Goal: Task Accomplishment & Management: Manage account settings

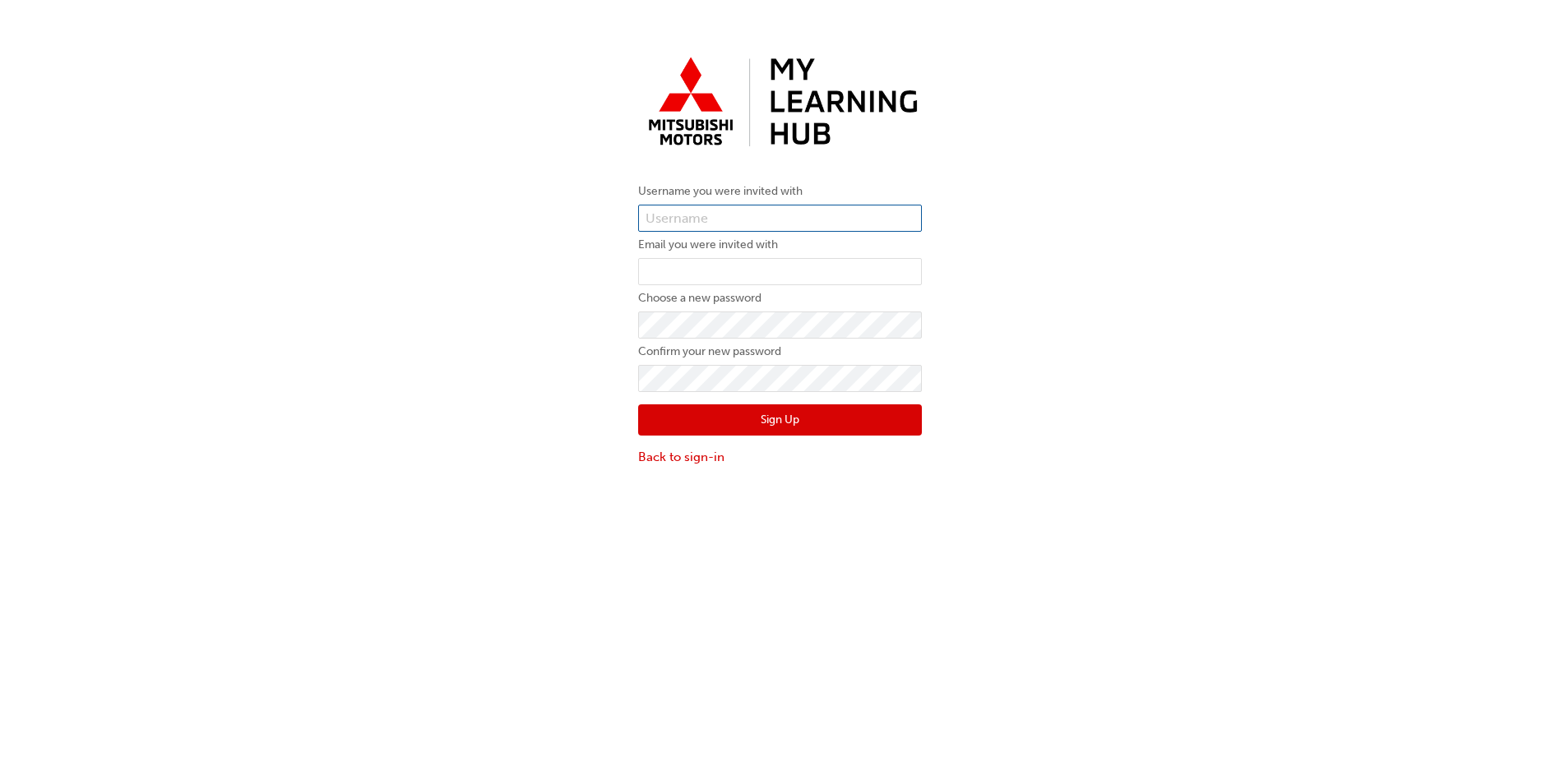
type input "35172"
click at [689, 214] on input "35172" at bounding box center [779, 218] width 284 height 28
drag, startPoint x: 702, startPoint y: 214, endPoint x: 630, endPoint y: 219, distance: 72.2
click at [631, 221] on div "Username you were invited with 35172 Email you were invited with Choose a new p…" at bounding box center [779, 258] width 308 height 442
paste input "5148051"
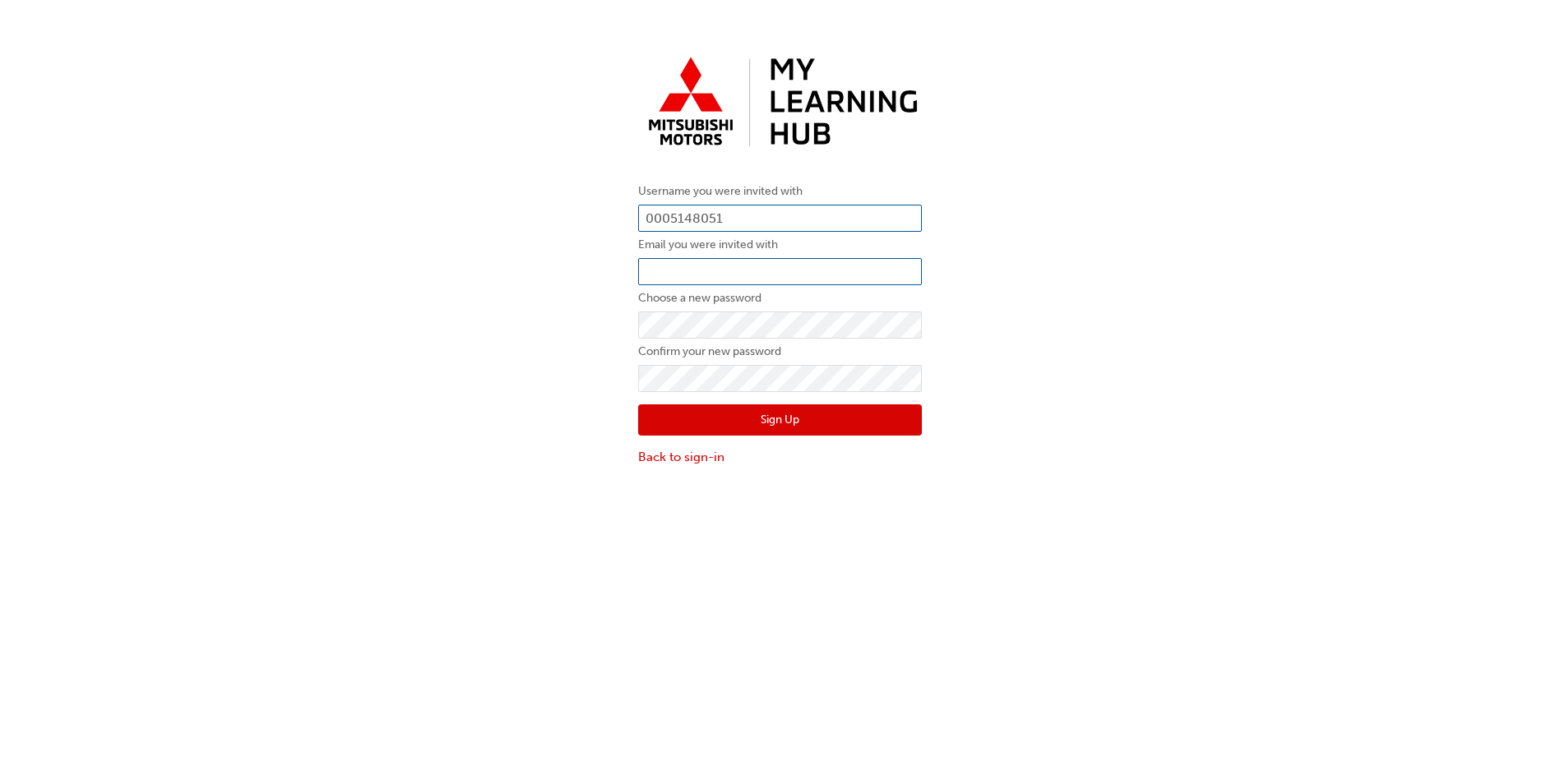
type input "0005148051"
click at [673, 267] on input "email" at bounding box center [779, 272] width 284 height 28
type input "[EMAIL_ADDRESS][DOMAIN_NAME]"
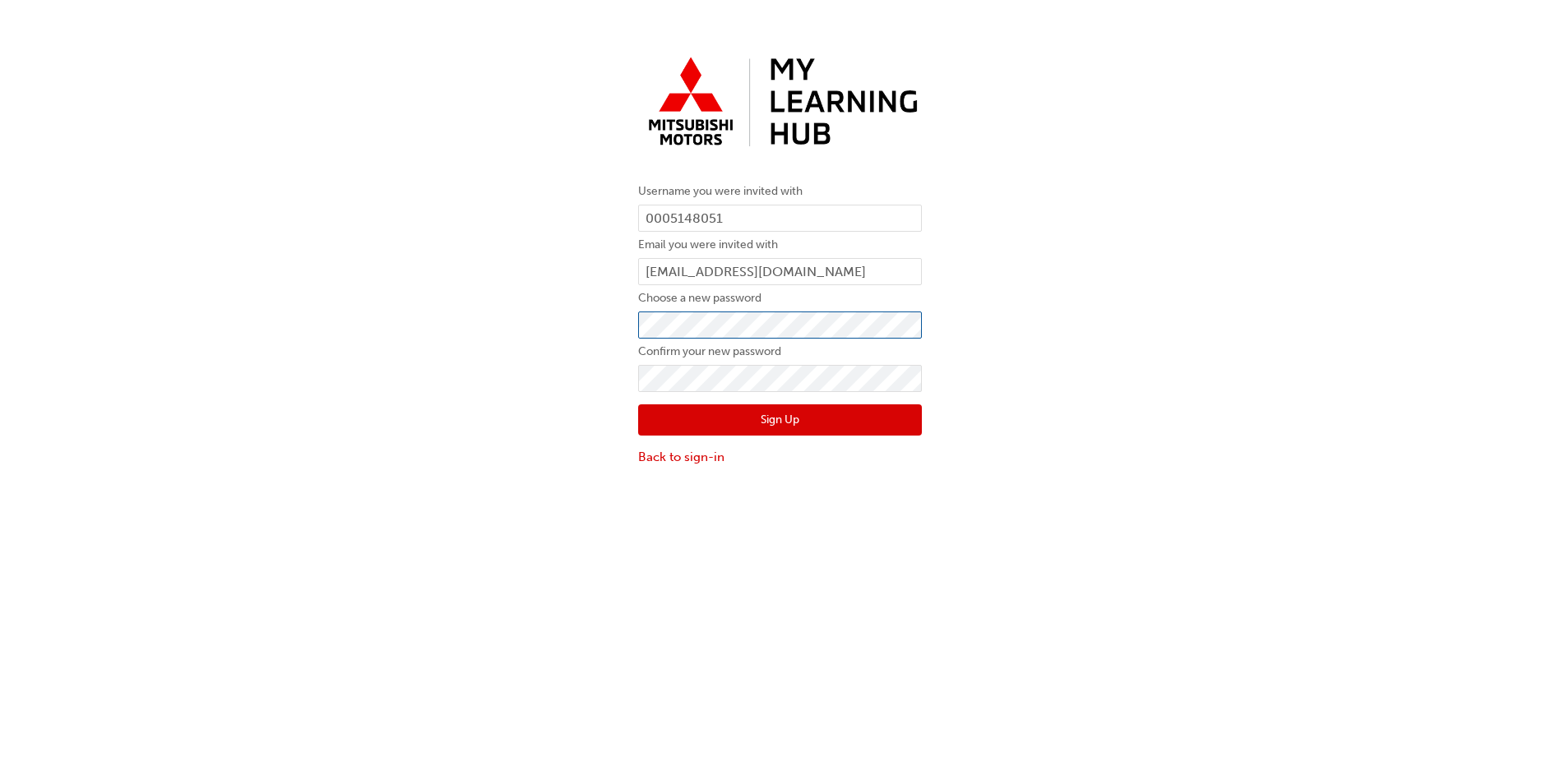
click at [631, 323] on div "Username you were invited with 0005148051 Email you were invited with [EMAIL_AD…" at bounding box center [779, 258] width 308 height 442
click at [596, 463] on div "Username you were invited with 0005148051 Email you were invited with [EMAIL_AD…" at bounding box center [780, 258] width 1560 height 442
click at [804, 420] on button "Sign Up" at bounding box center [779, 420] width 284 height 31
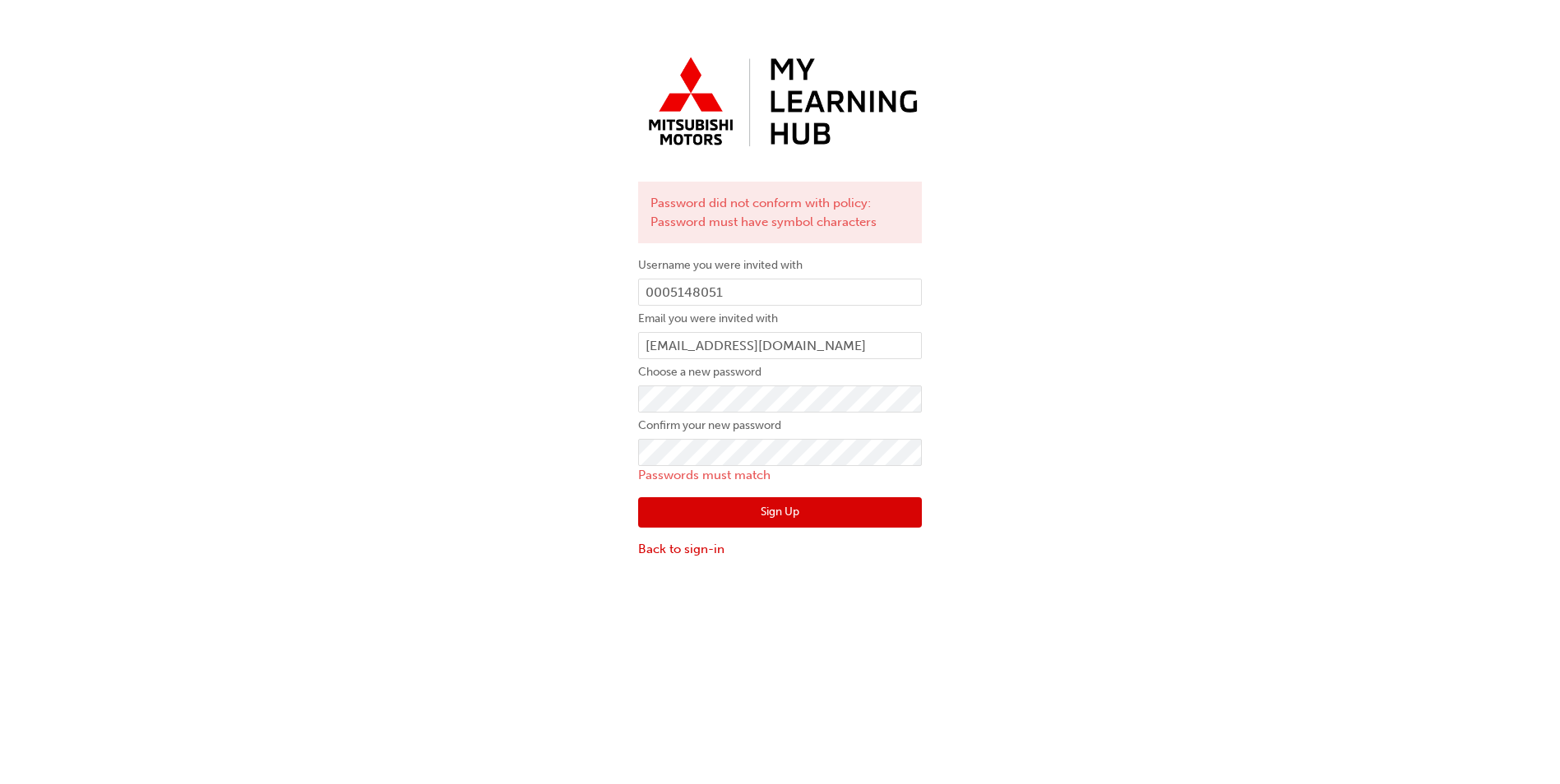
click at [1010, 453] on div "Password did not conform with policy: Password must have symbol characters User…" at bounding box center [780, 304] width 1560 height 534
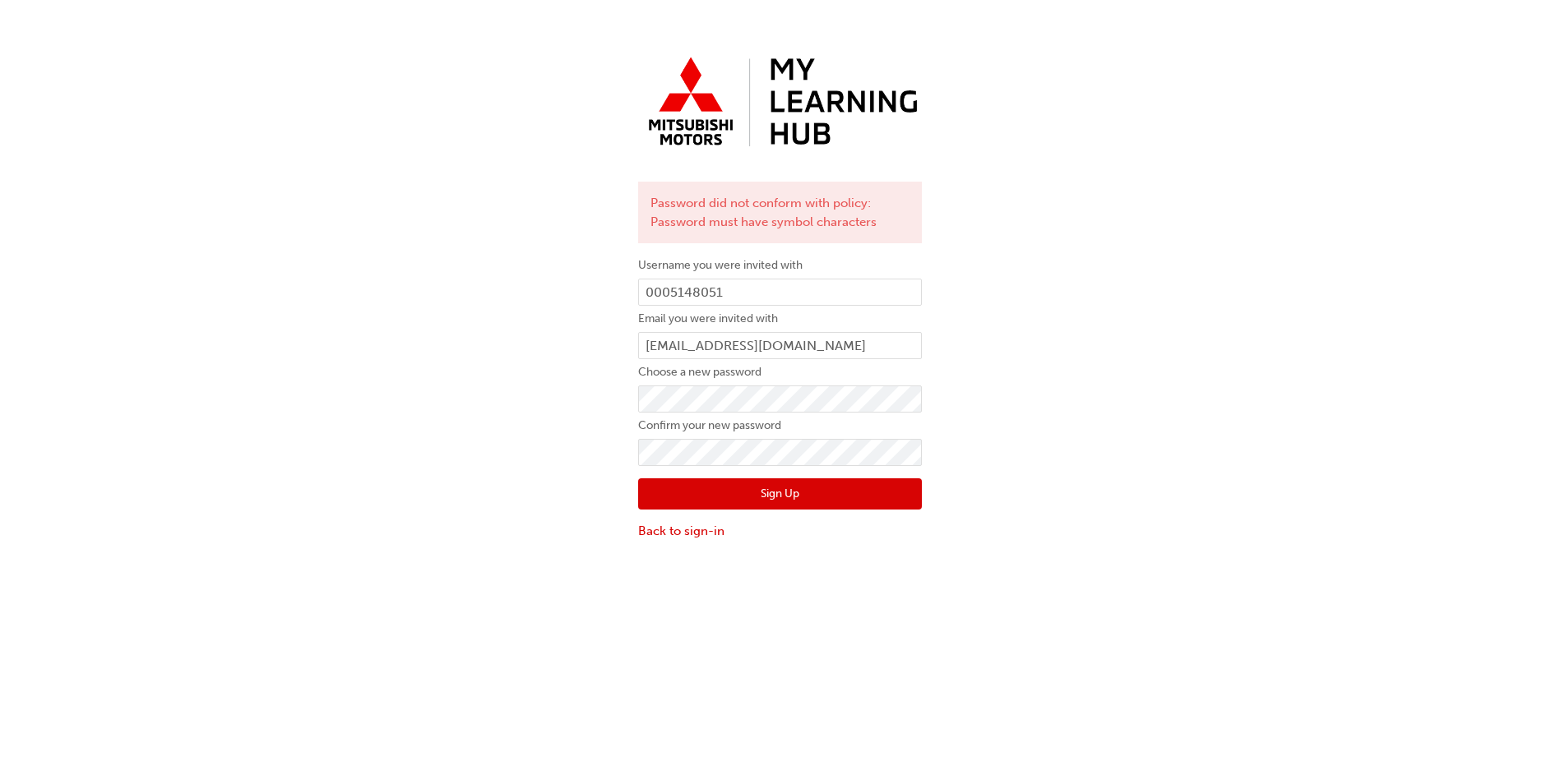
click at [662, 490] on button "Sign Up" at bounding box center [779, 494] width 284 height 31
click at [515, 397] on div "This user has already signed up. Please go back to the sign in page and try to …" at bounding box center [780, 294] width 1560 height 515
click at [590, 445] on div "This user has already signed up. Please go back to the sign in page and try to …" at bounding box center [780, 294] width 1560 height 515
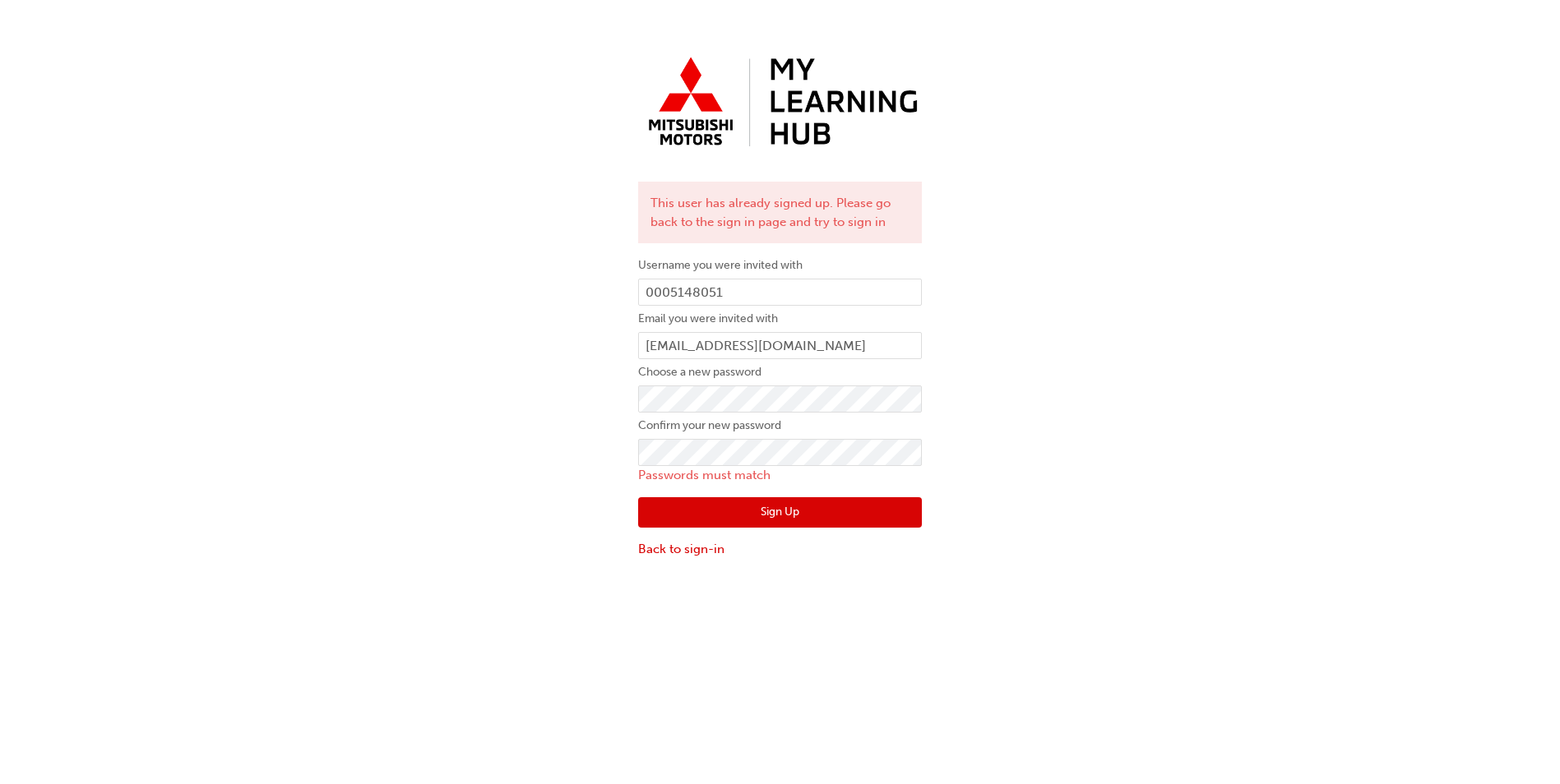
click at [967, 432] on div "This user has already signed up. Please go back to the sign in page and try to …" at bounding box center [780, 304] width 1560 height 534
click at [619, 387] on div "This user has already signed up. Please go back to the sign in page and try to …" at bounding box center [780, 304] width 1560 height 534
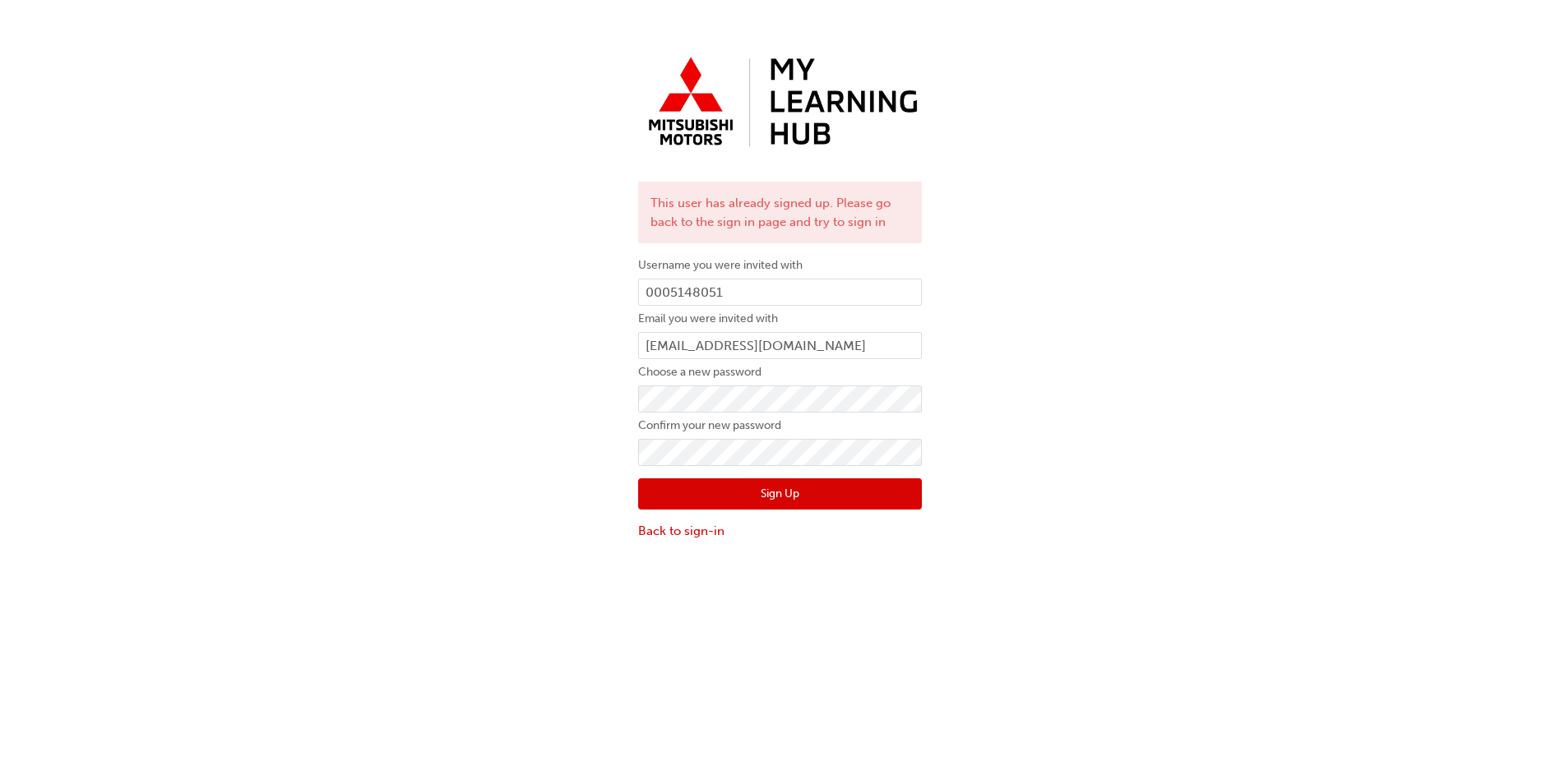
click at [665, 489] on button "Sign Up" at bounding box center [779, 494] width 284 height 31
drag, startPoint x: 753, startPoint y: 293, endPoint x: 655, endPoint y: 292, distance: 98.0
click at [638, 292] on div "This user has already signed up. Please go back to the sign in page and try to …" at bounding box center [779, 294] width 308 height 515
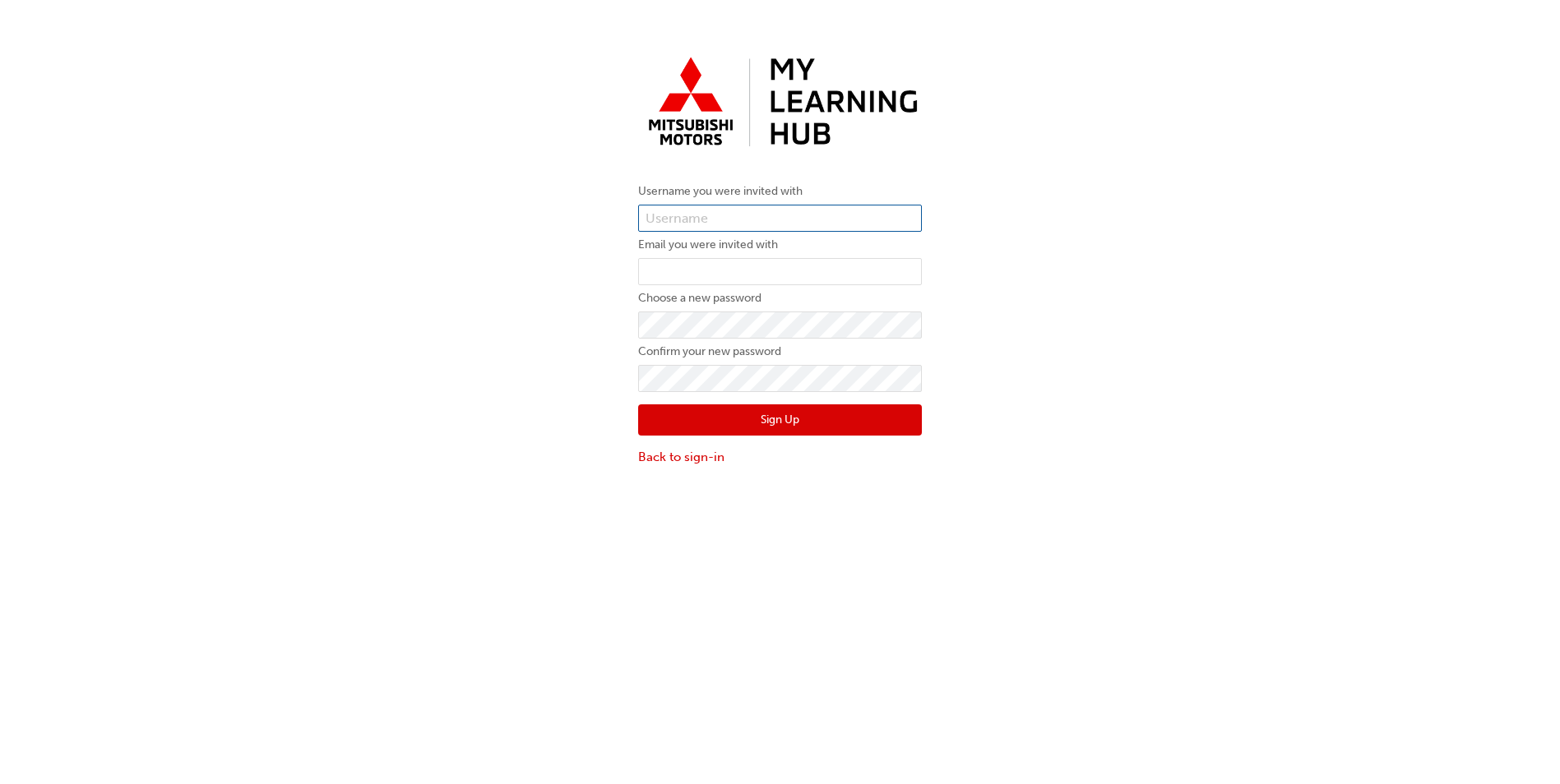
type input "35172"
click at [710, 212] on input "35172" at bounding box center [779, 218] width 284 height 28
drag, startPoint x: 710, startPoint y: 212, endPoint x: 579, endPoint y: 212, distance: 131.0
click at [579, 212] on div "Username you were invited with 35172 Email you were invited with Choose a new p…" at bounding box center [780, 258] width 1560 height 442
paste input "0005148051"
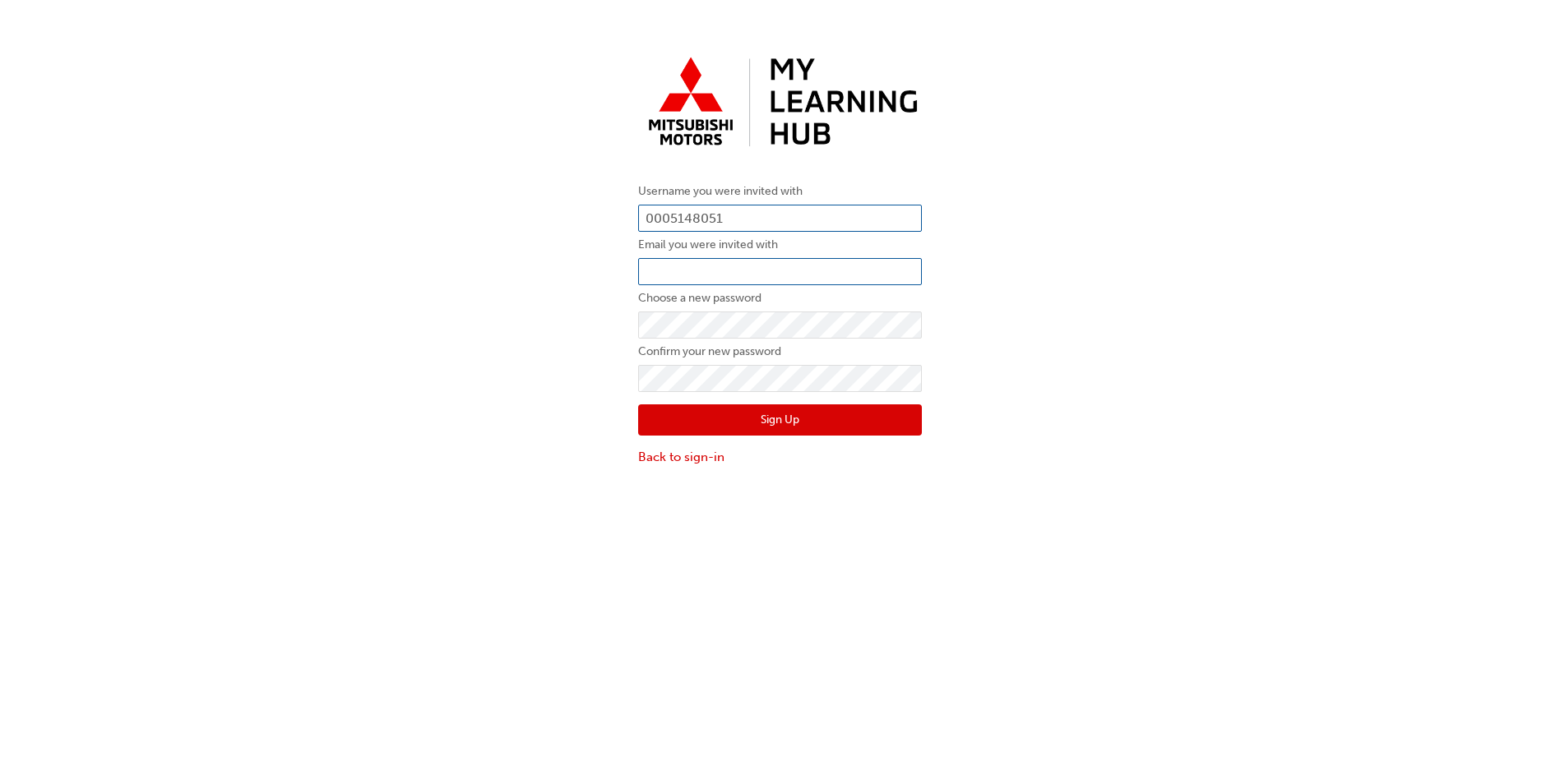
type input "0005148051"
click at [692, 270] on input "email" at bounding box center [779, 272] width 284 height 28
type input "[EMAIL_ADDRESS][DOMAIN_NAME]"
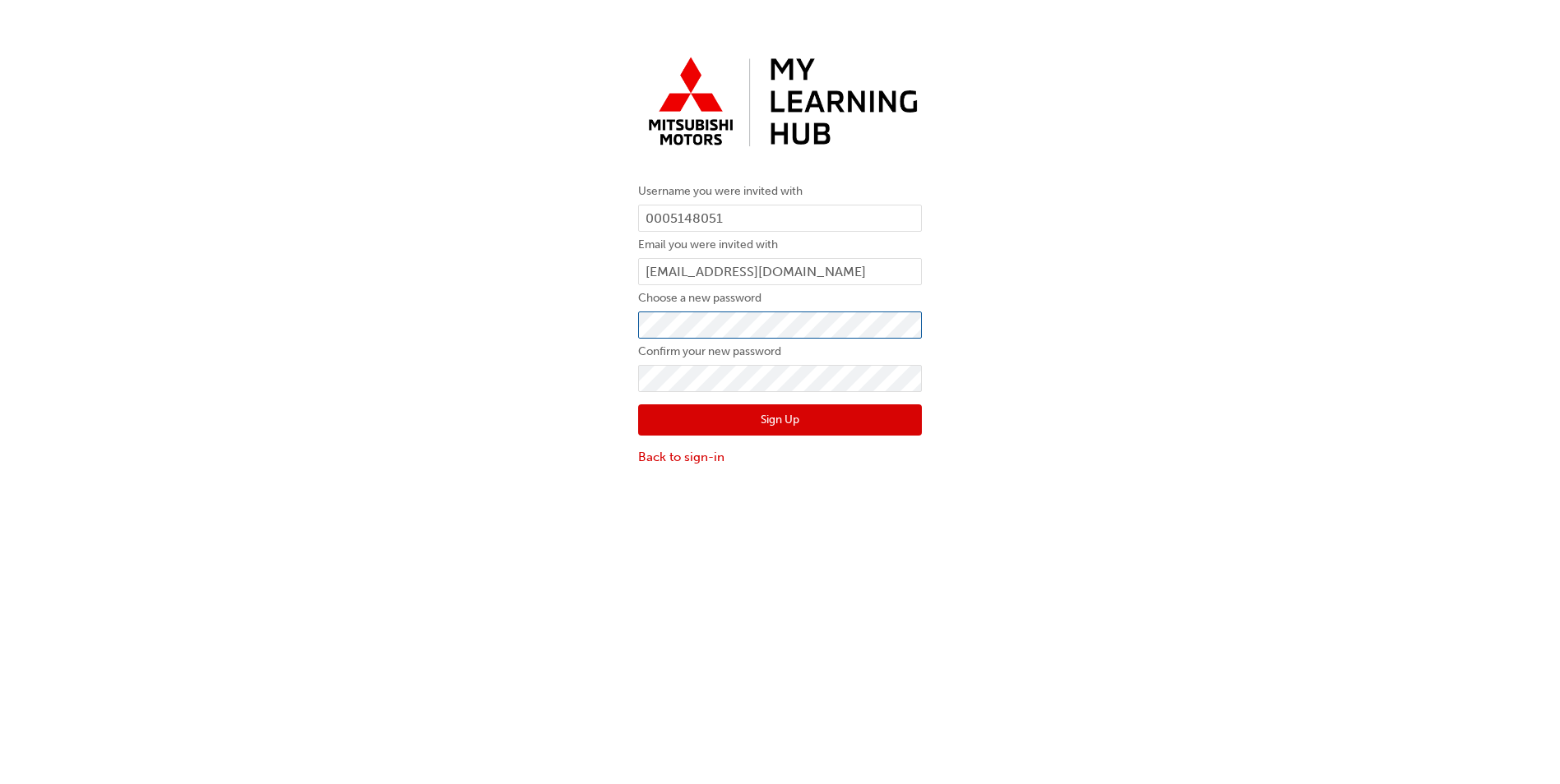
click at [552, 314] on div "Username you were invited with 0005148051 Email you were invited with [EMAIL_AD…" at bounding box center [780, 258] width 1560 height 442
click at [653, 417] on button "Sign Up" at bounding box center [779, 420] width 284 height 31
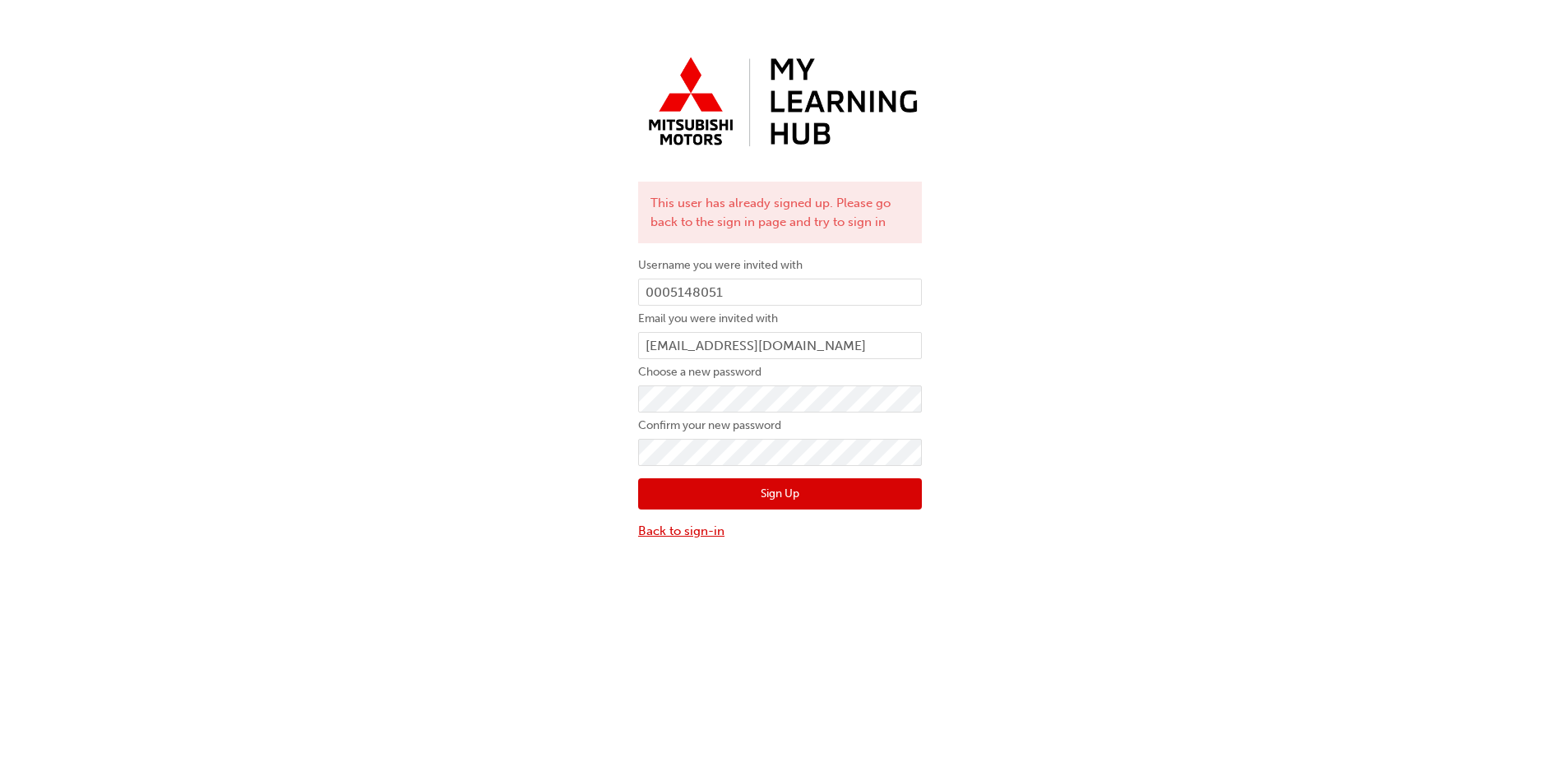
click at [668, 534] on link "Back to sign-in" at bounding box center [779, 531] width 284 height 19
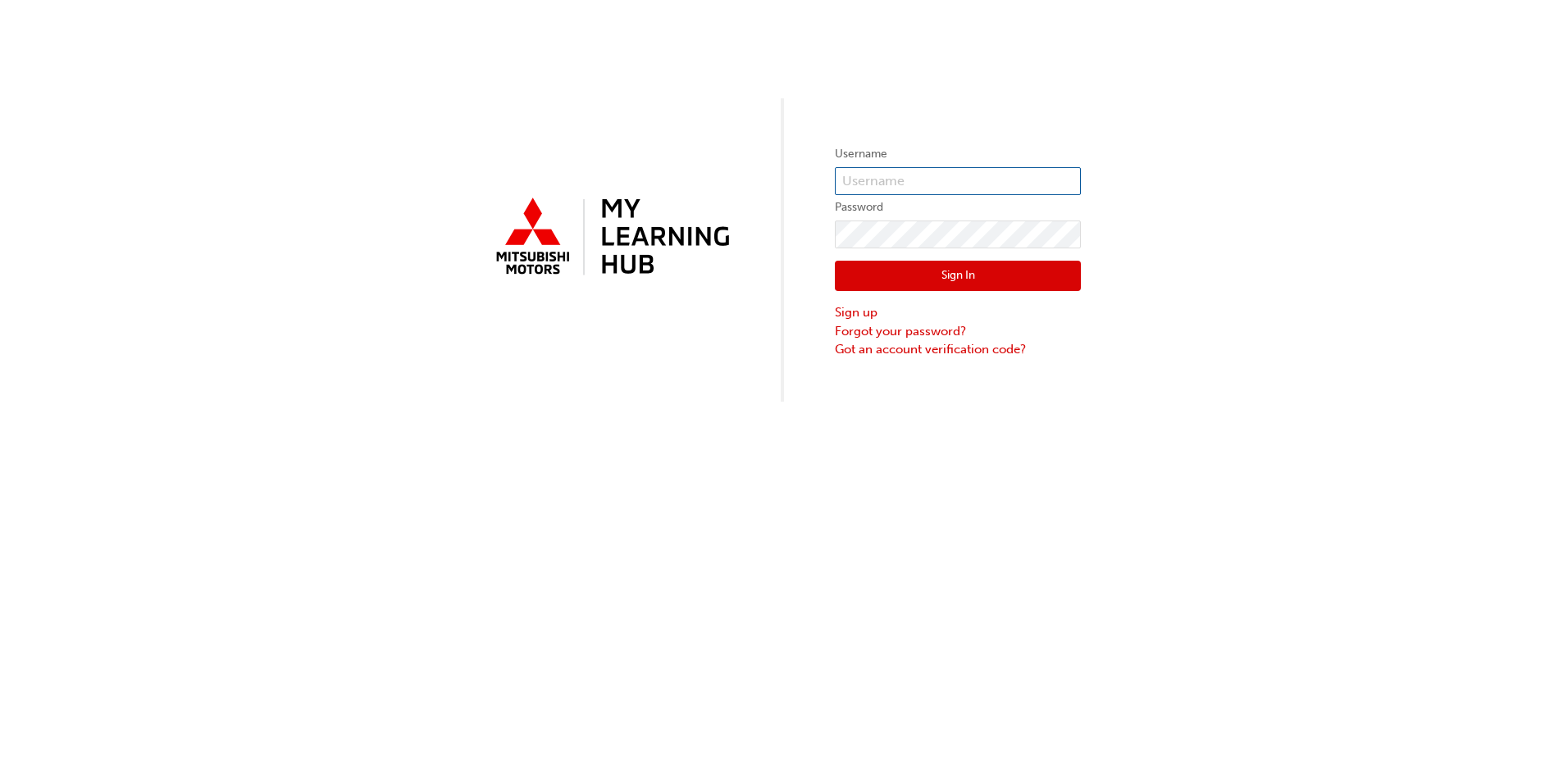
type input "35172"
click at [901, 176] on input "35172" at bounding box center [958, 181] width 246 height 28
drag, startPoint x: 901, startPoint y: 176, endPoint x: 812, endPoint y: 187, distance: 89.7
click at [812, 187] on div "Username 35172 Password Sign In Sign up Forgot your password? Got an account ve…" at bounding box center [784, 200] width 1568 height 402
paste input "0005148051"
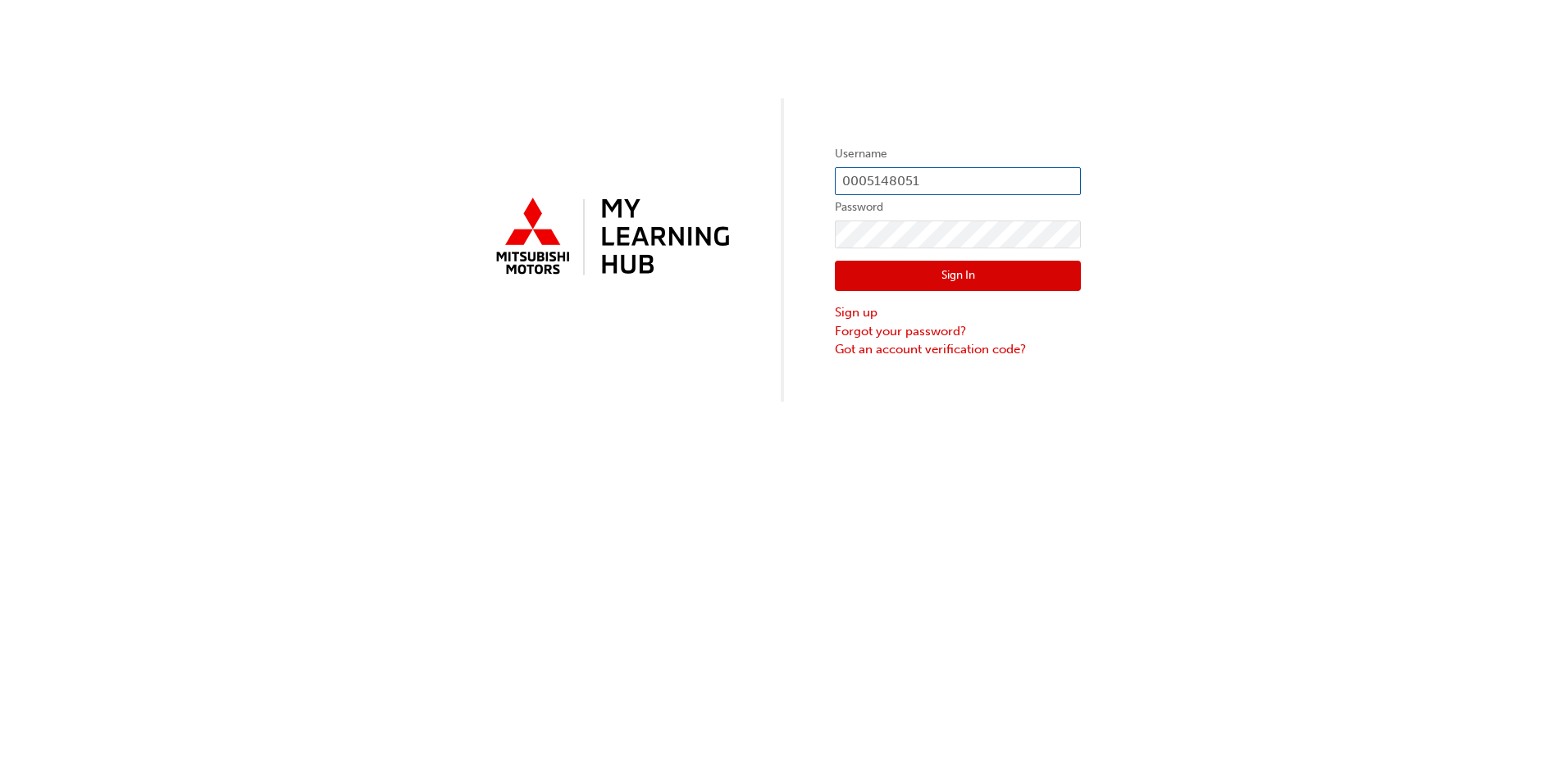
type input "0005148051"
click at [771, 226] on div "Username 0005148051 Password Sign In Sign up Forgot your password? Got an accou…" at bounding box center [784, 200] width 1568 height 402
click at [855, 278] on button "Sign In" at bounding box center [958, 276] width 246 height 31
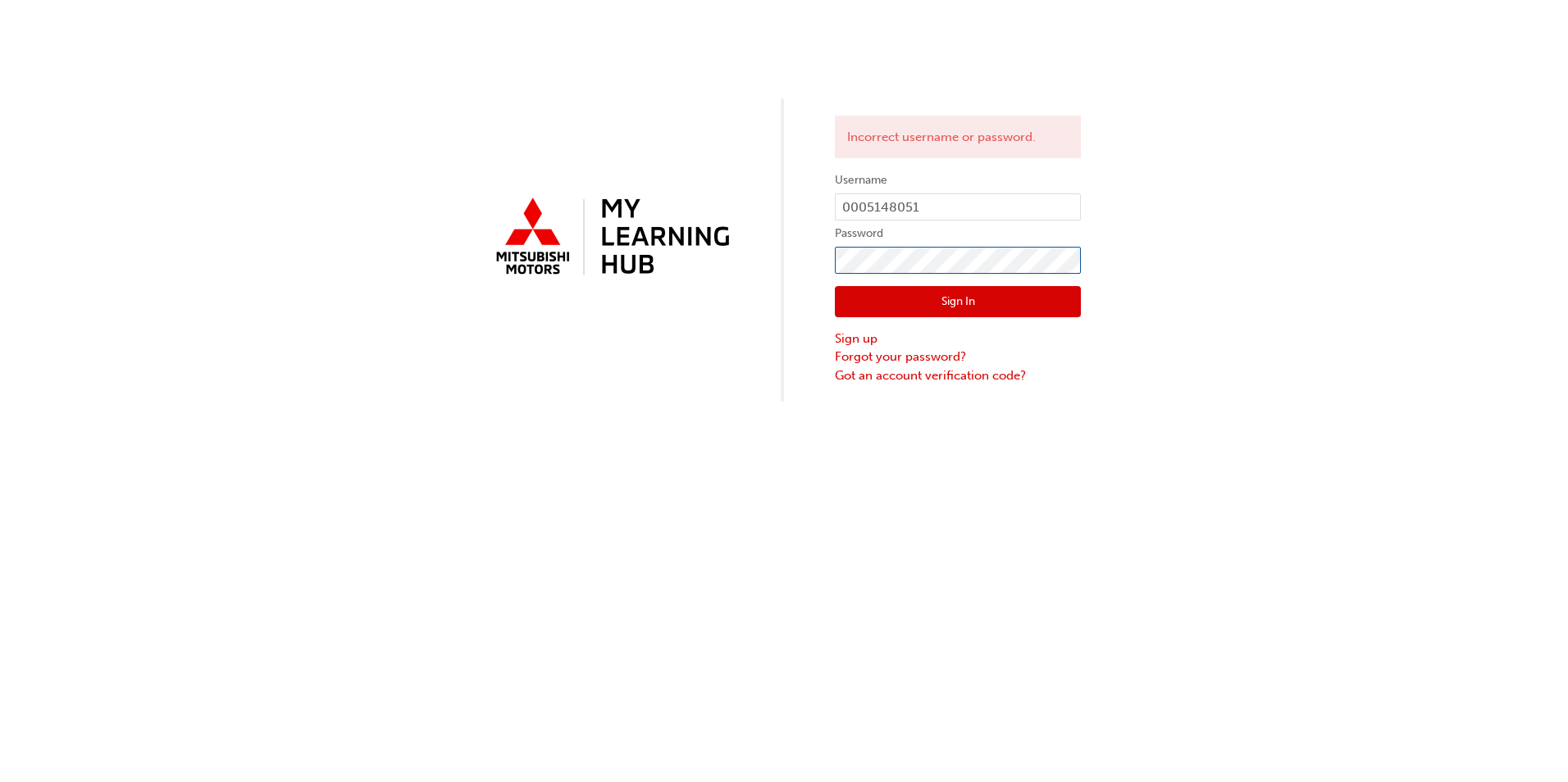
click at [824, 265] on div "Incorrect username or password. Username 0005148051 Password Sign In Sign up Fo…" at bounding box center [784, 200] width 1568 height 402
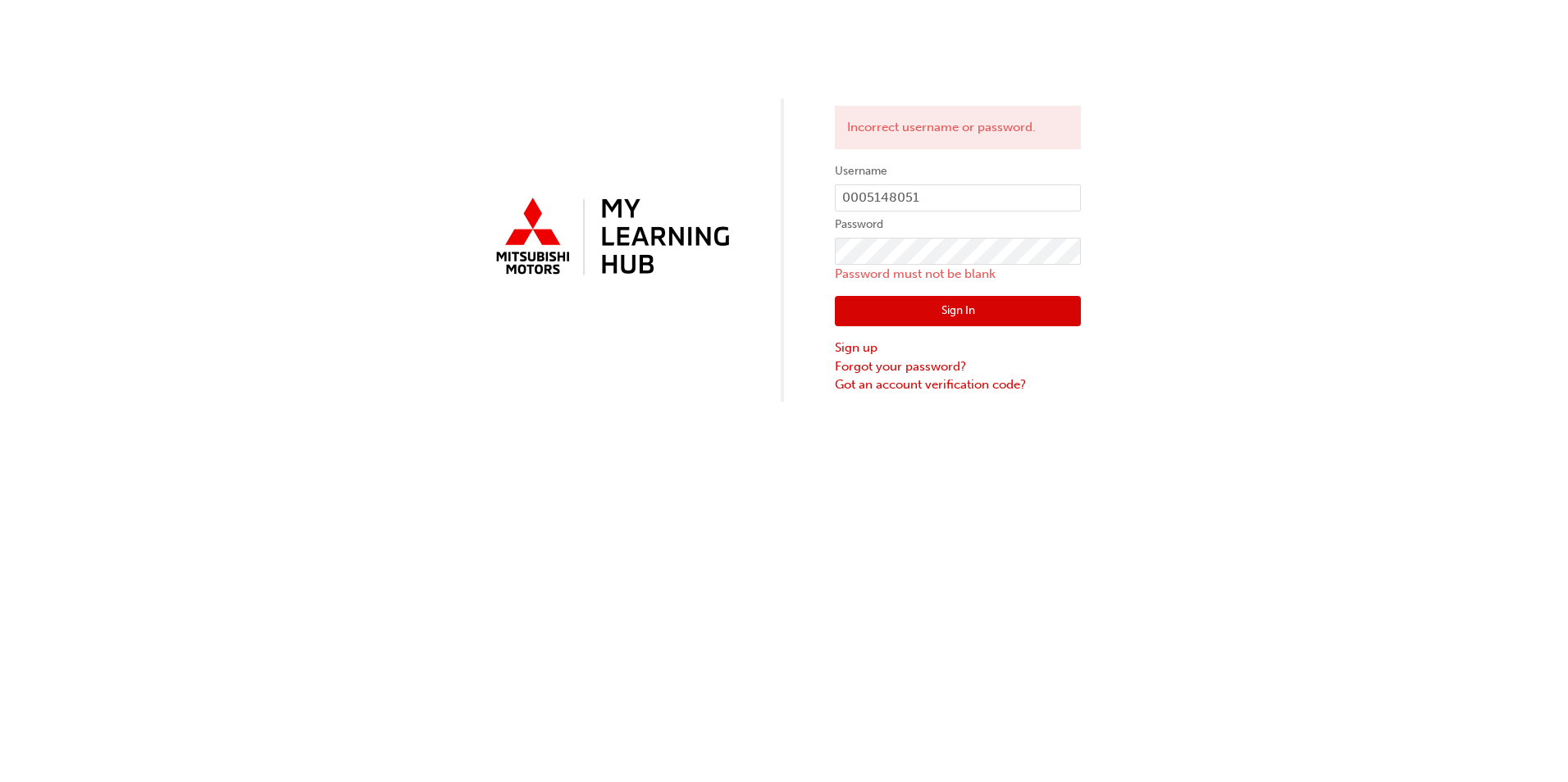
click at [1291, 399] on div "Incorrect username or password. Username 0005148051 Password Password must not …" at bounding box center [784, 200] width 1568 height 402
click at [932, 366] on link "Forgot your password?" at bounding box center [958, 366] width 246 height 19
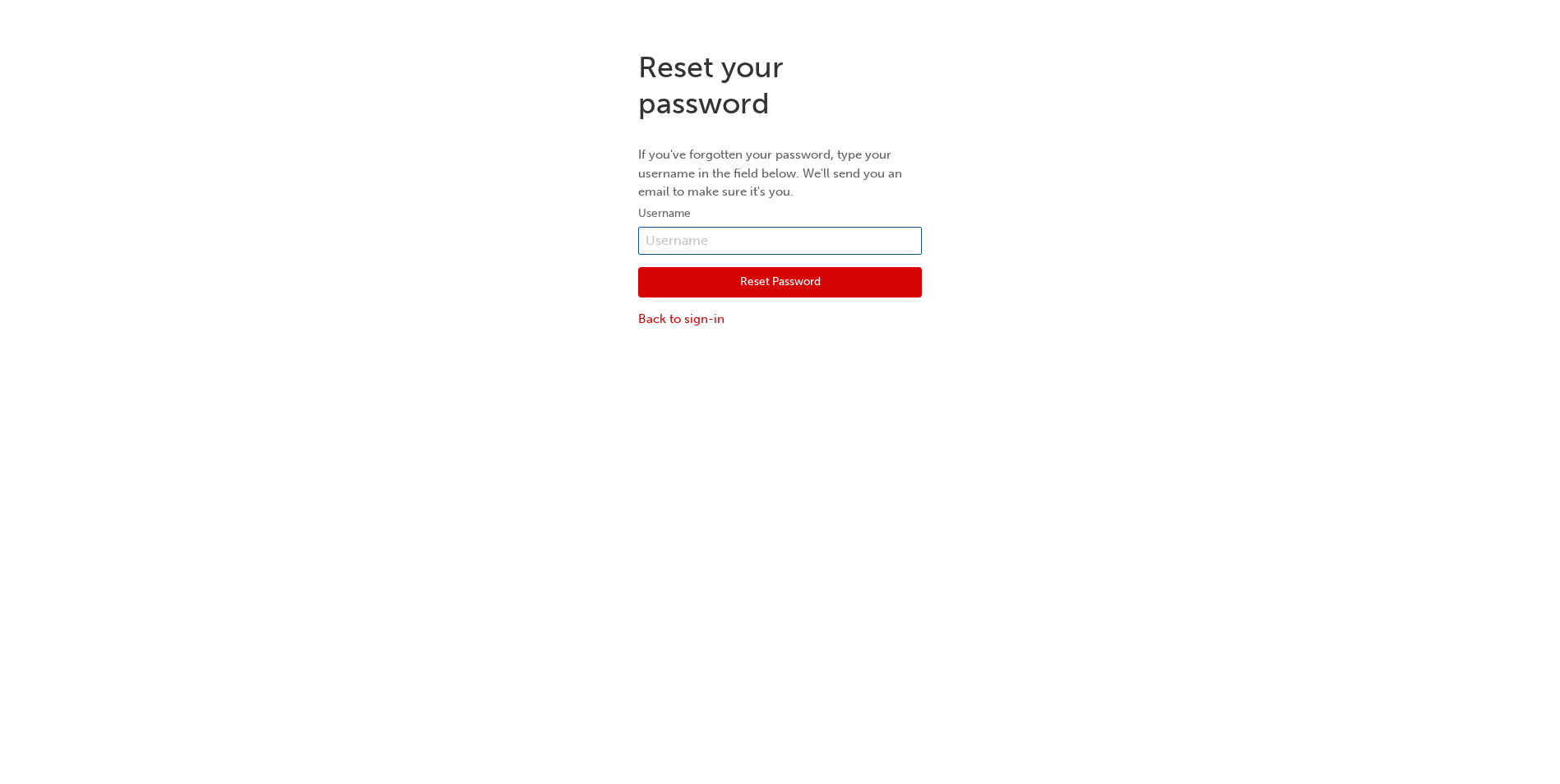
click at [672, 237] on input "text" at bounding box center [779, 241] width 284 height 28
type input "[EMAIL_ADDRESS][DOMAIN_NAME]"
click at [778, 285] on button "Reset Password" at bounding box center [779, 283] width 284 height 31
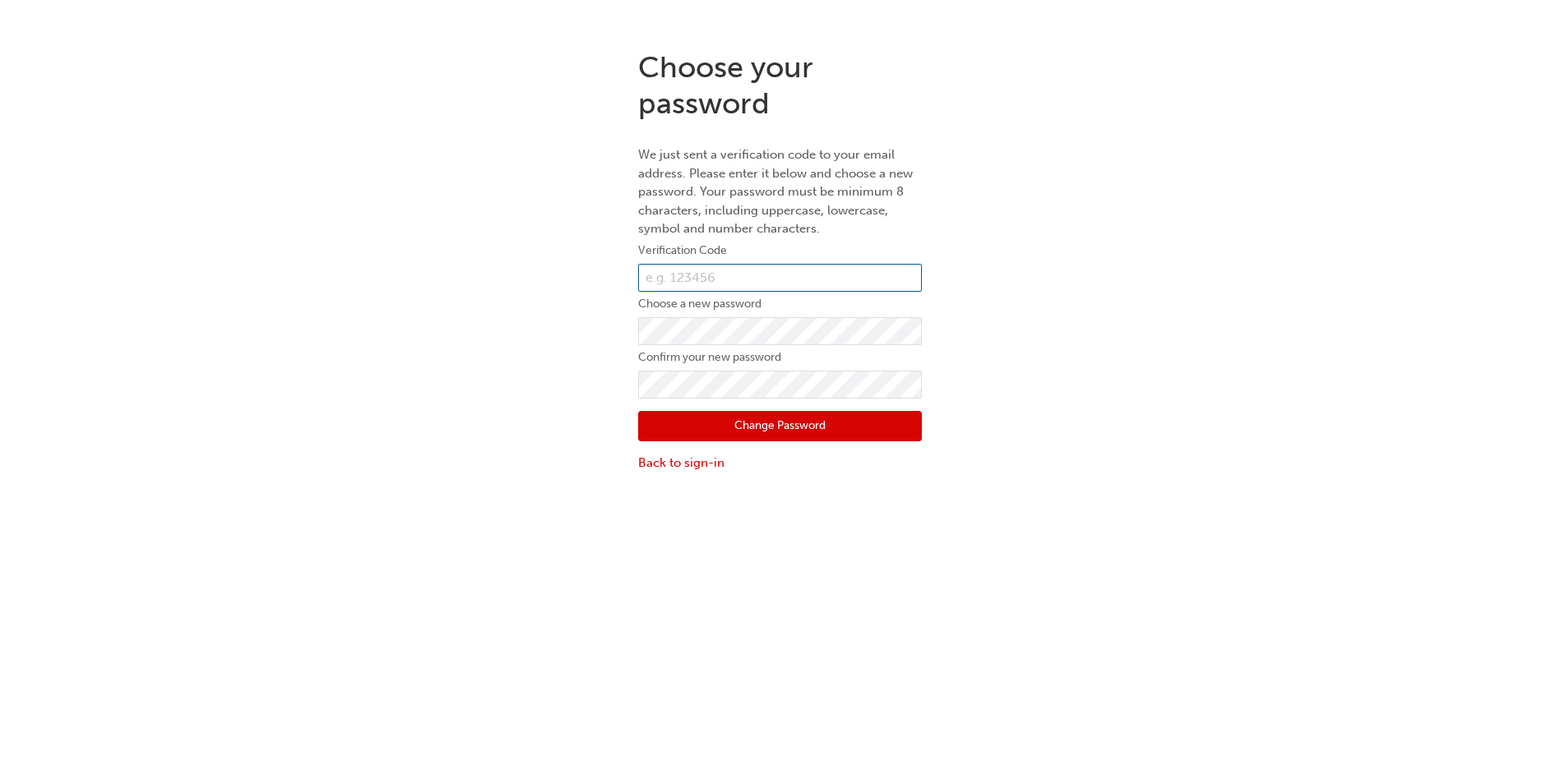
click at [758, 270] on input "text" at bounding box center [779, 278] width 284 height 28
click at [738, 273] on input "text" at bounding box center [779, 278] width 284 height 28
type input "357158"
click at [646, 423] on button "Change Password" at bounding box center [779, 426] width 284 height 31
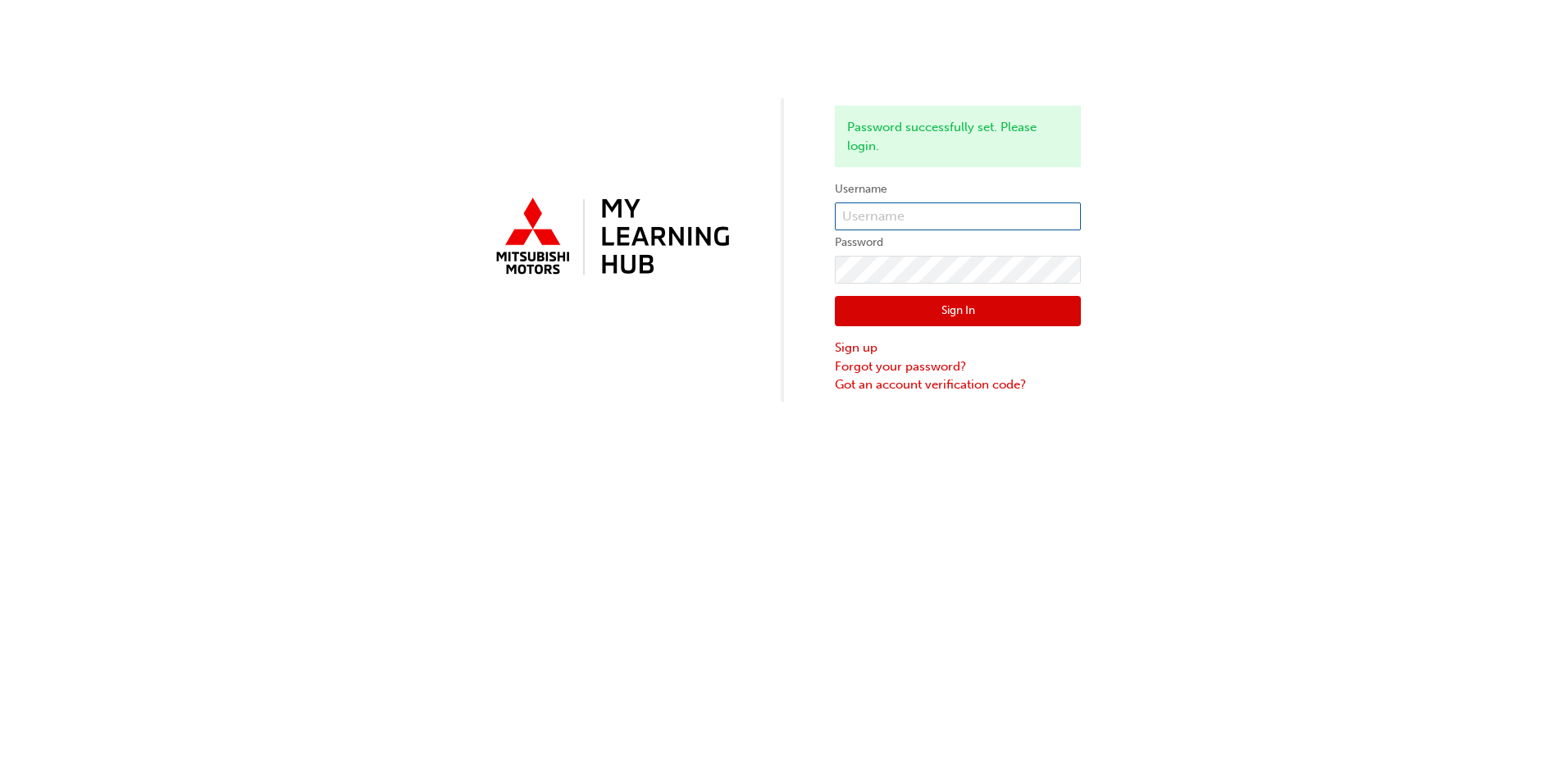
type input "35172"
click at [915, 216] on input "35172" at bounding box center [958, 216] width 246 height 28
drag, startPoint x: 915, startPoint y: 216, endPoint x: 809, endPoint y: 216, distance: 106.0
click at [809, 216] on div "Password successfully set. Please login. Username 35172 Password Sign In Sign u…" at bounding box center [784, 200] width 1568 height 402
paste input "0005148051"
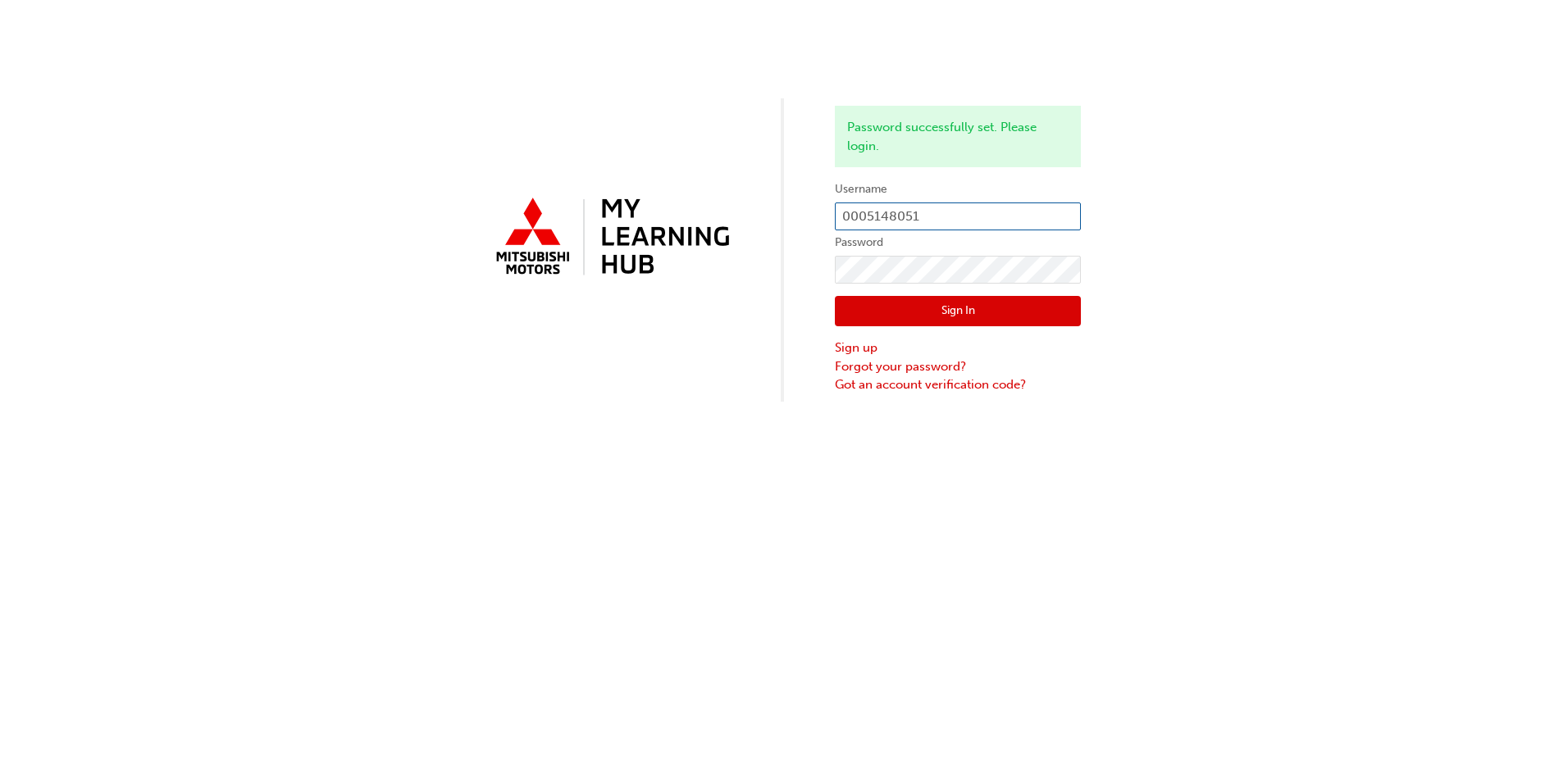
type input "0005148051"
click at [799, 266] on div "Password successfully set. Please login. Username 0005148051 Password Sign In S…" at bounding box center [784, 200] width 1568 height 402
click button "Sign In" at bounding box center [958, 311] width 246 height 31
